Goal: Information Seeking & Learning: Learn about a topic

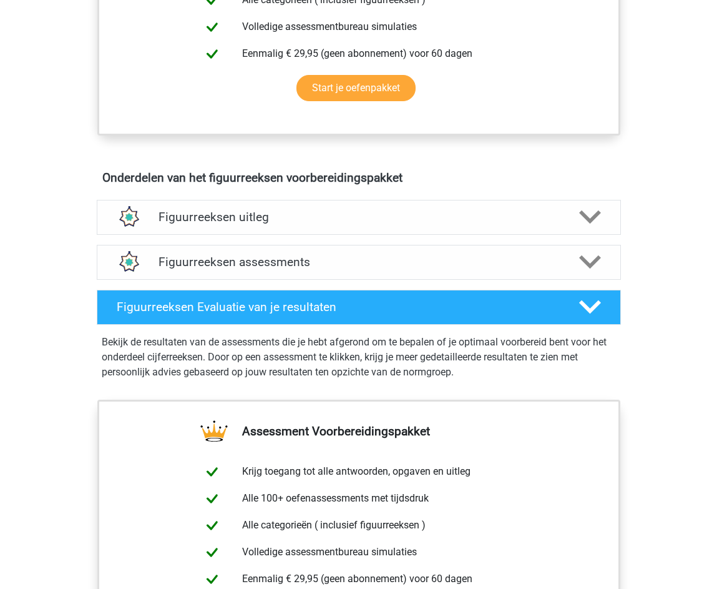
scroll to position [694, 0]
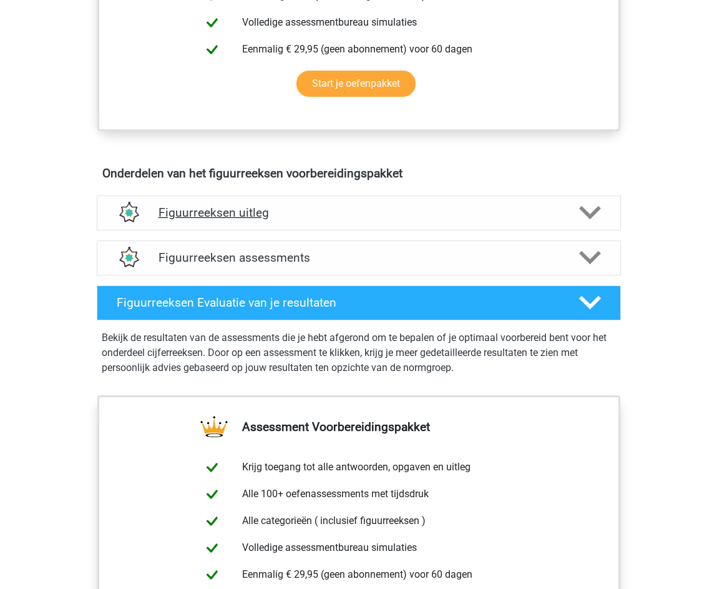
click at [421, 222] on div "Figuurreeksen uitleg" at bounding box center [359, 212] width 524 height 35
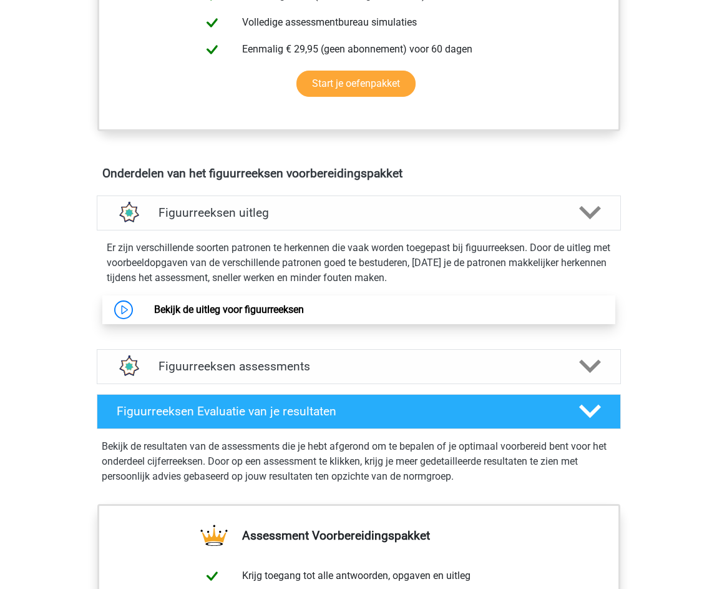
click at [275, 311] on link "Bekijk de uitleg voor figuurreeksen" at bounding box center [229, 309] width 150 height 12
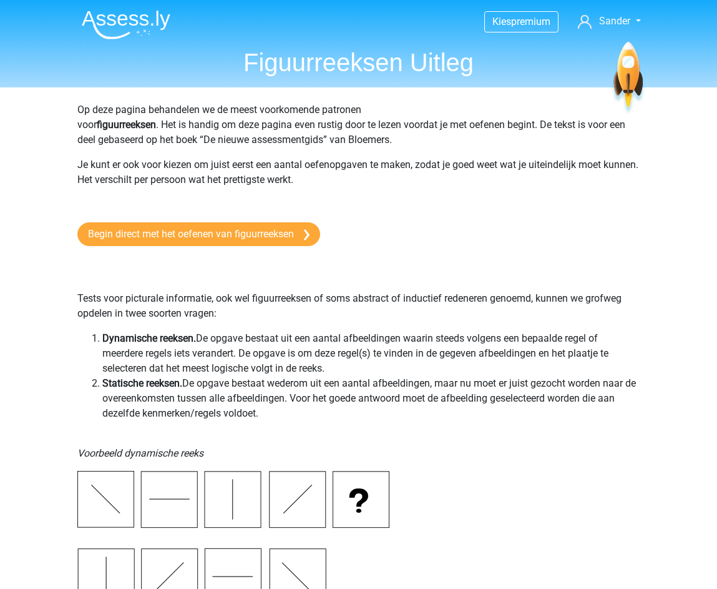
click at [130, 14] on img at bounding box center [126, 24] width 89 height 29
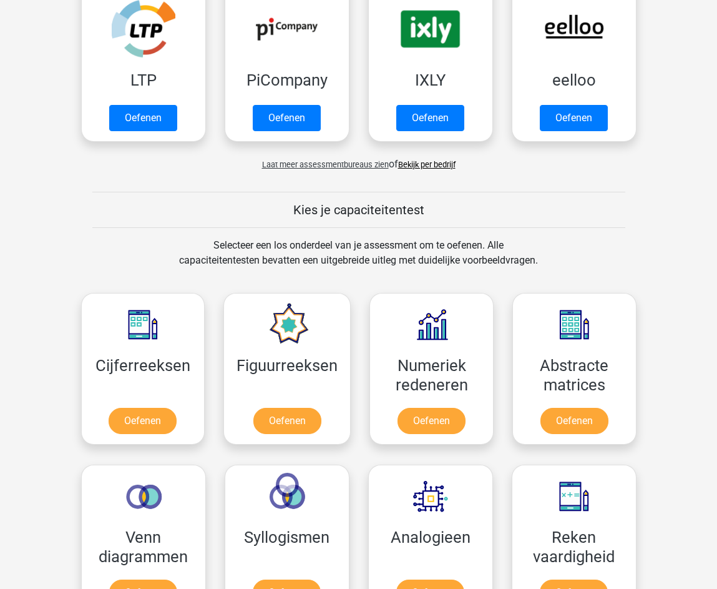
scroll to position [313, 0]
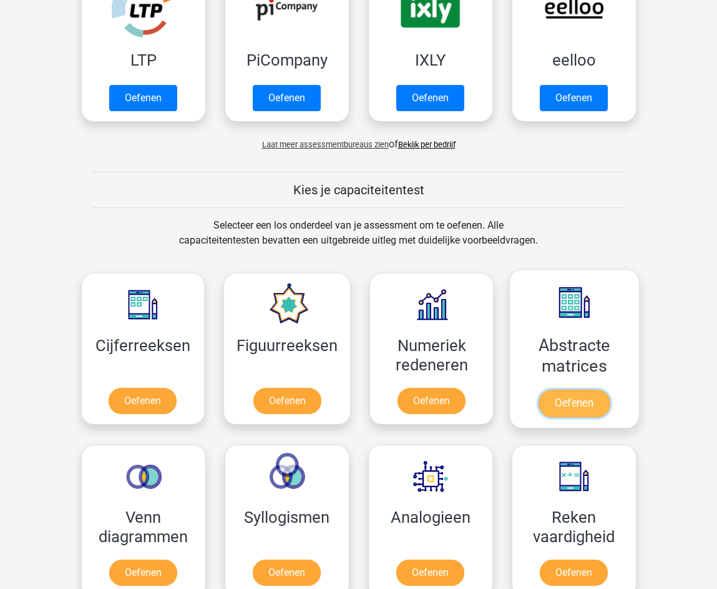
click at [556, 395] on link "Oefenen" at bounding box center [574, 403] width 71 height 27
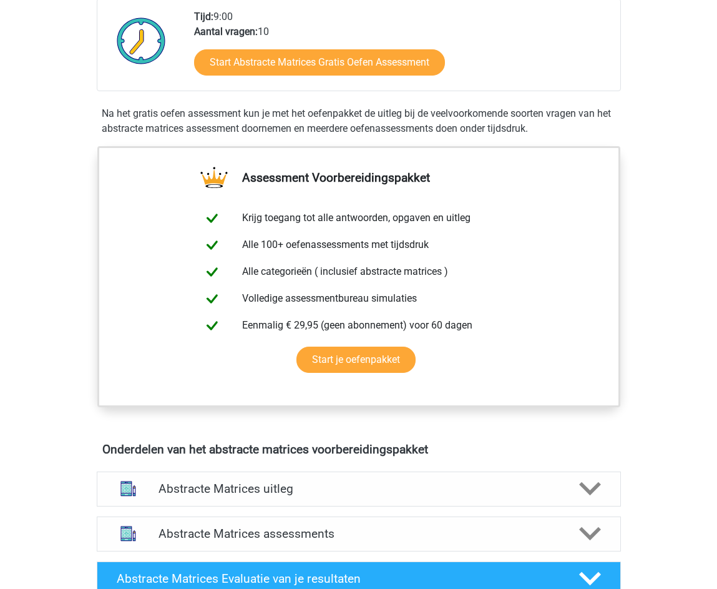
scroll to position [335, 0]
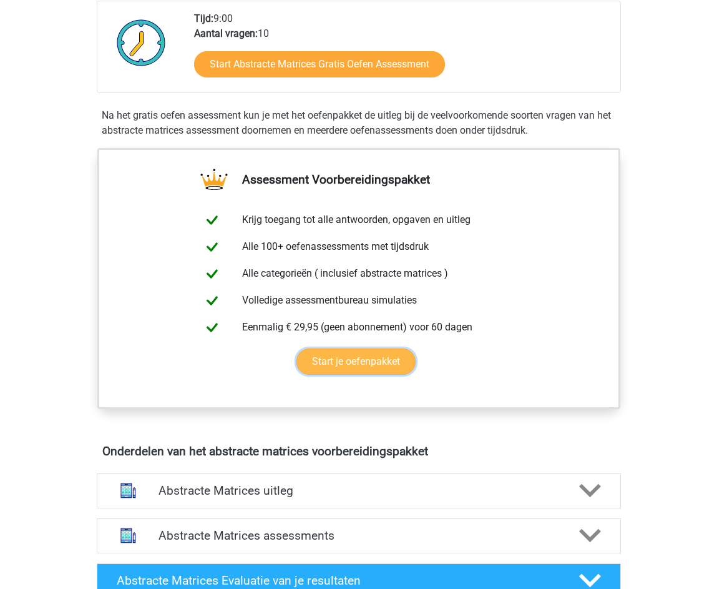
click at [365, 361] on link "Start je oefenpakket" at bounding box center [356, 361] width 119 height 26
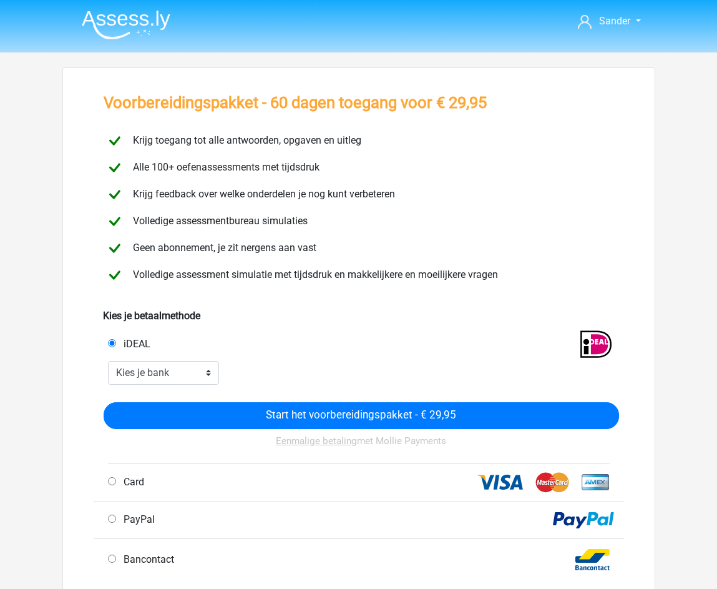
click at [52, 94] on div "Sander [EMAIL_ADDRESS][DOMAIN_NAME]" at bounding box center [358, 497] width 717 height 995
